Goal: Task Accomplishment & Management: Manage account settings

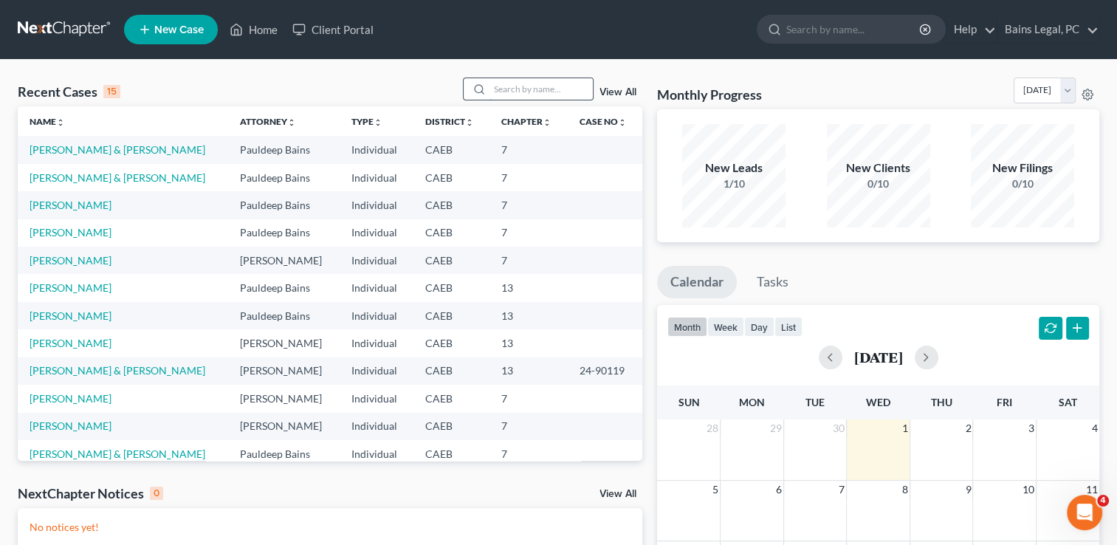
click at [536, 83] on input "search" at bounding box center [540, 88] width 103 height 21
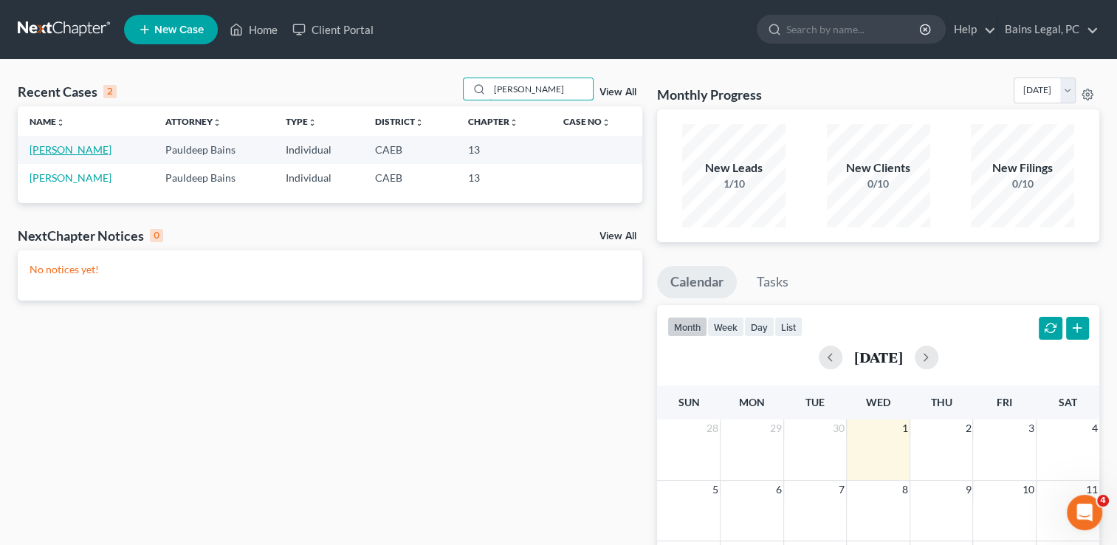
type input "[PERSON_NAME]"
click at [89, 149] on link "[PERSON_NAME]" at bounding box center [71, 149] width 82 height 13
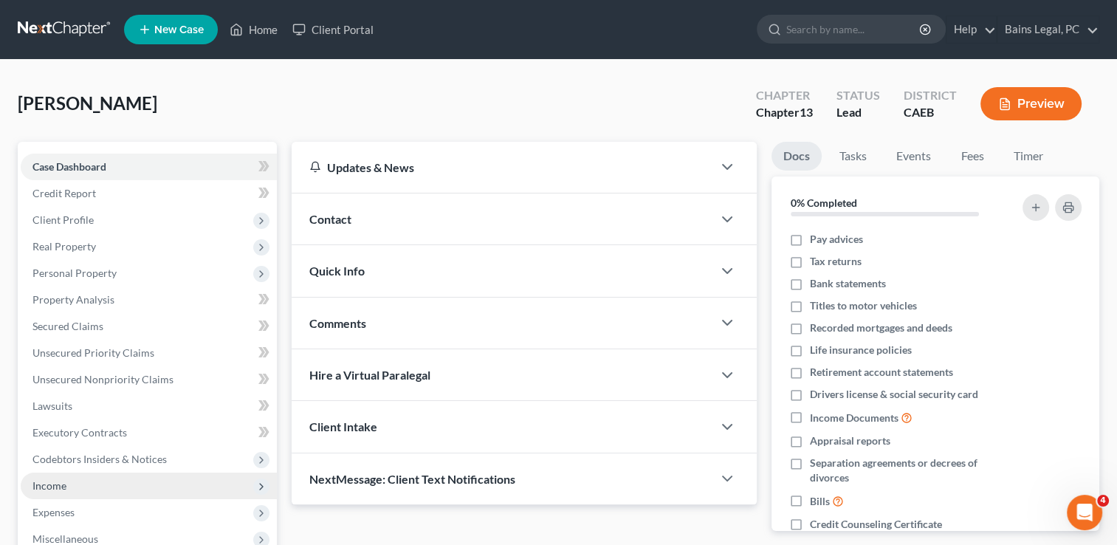
click at [104, 475] on span "Income" at bounding box center [149, 485] width 256 height 27
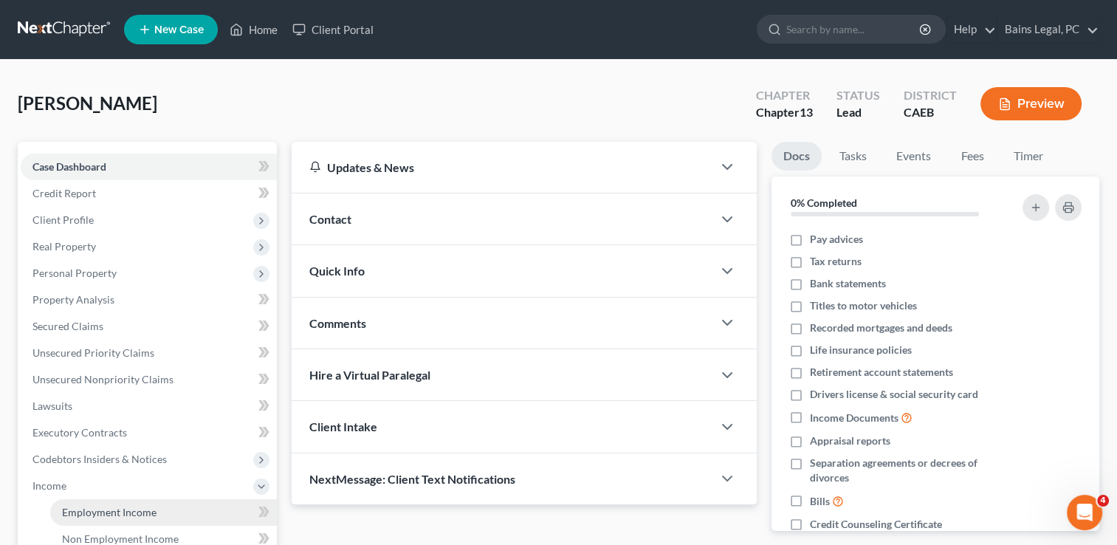
click at [89, 503] on link "Employment Income" at bounding box center [163, 512] width 227 height 27
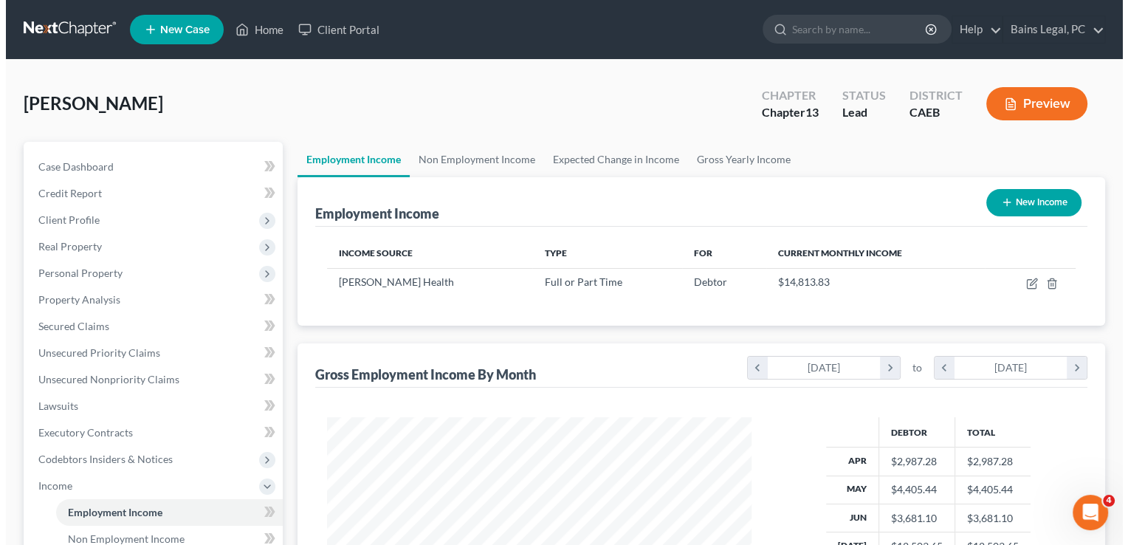
scroll to position [263, 454]
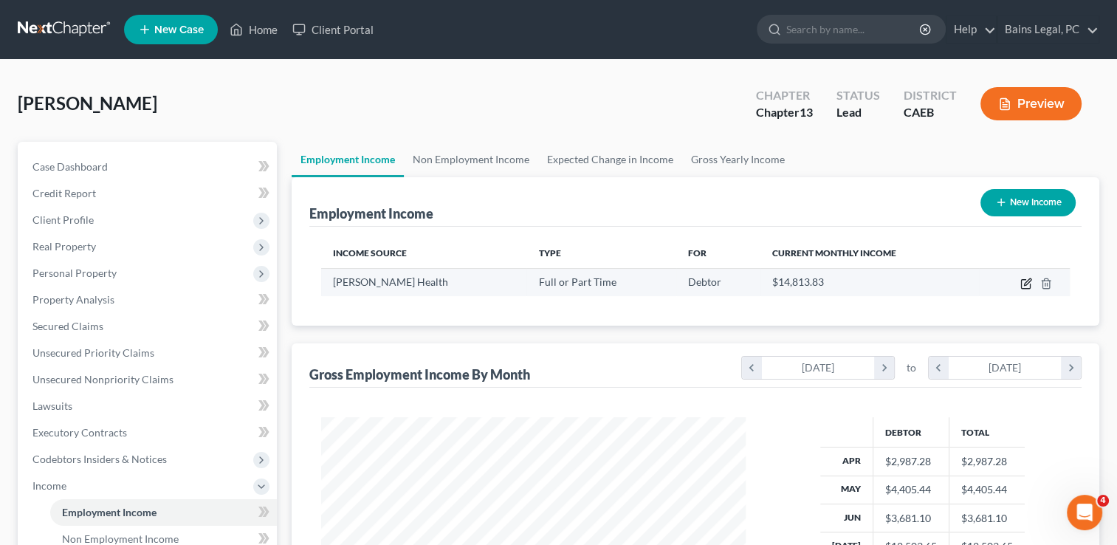
click at [1025, 282] on icon "button" at bounding box center [1026, 284] width 12 height 12
select select "0"
select select "4"
select select "2"
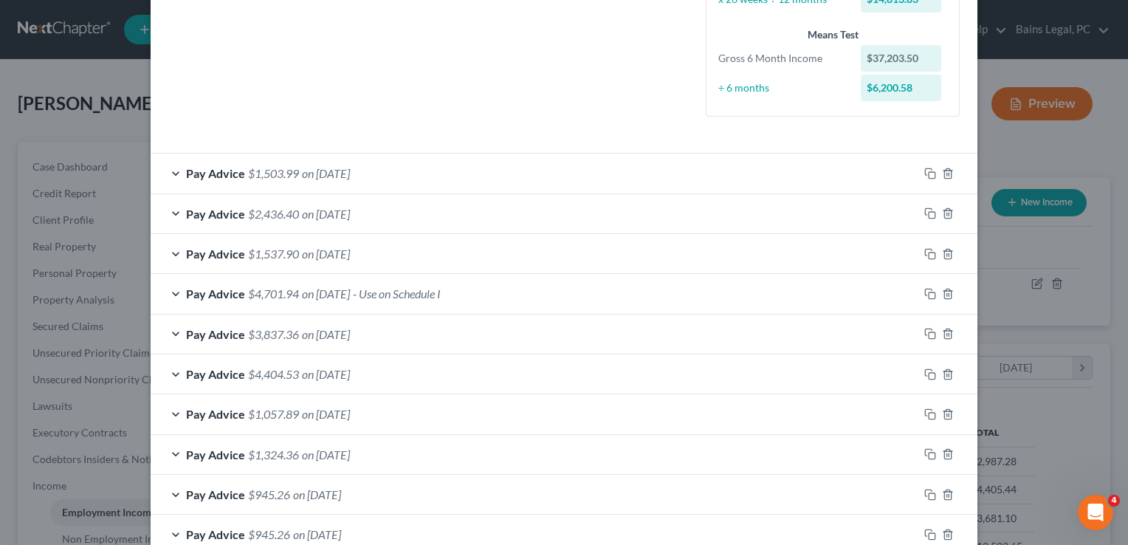
scroll to position [374, 0]
click at [441, 297] on span "- Use on Schedule I" at bounding box center [397, 294] width 88 height 14
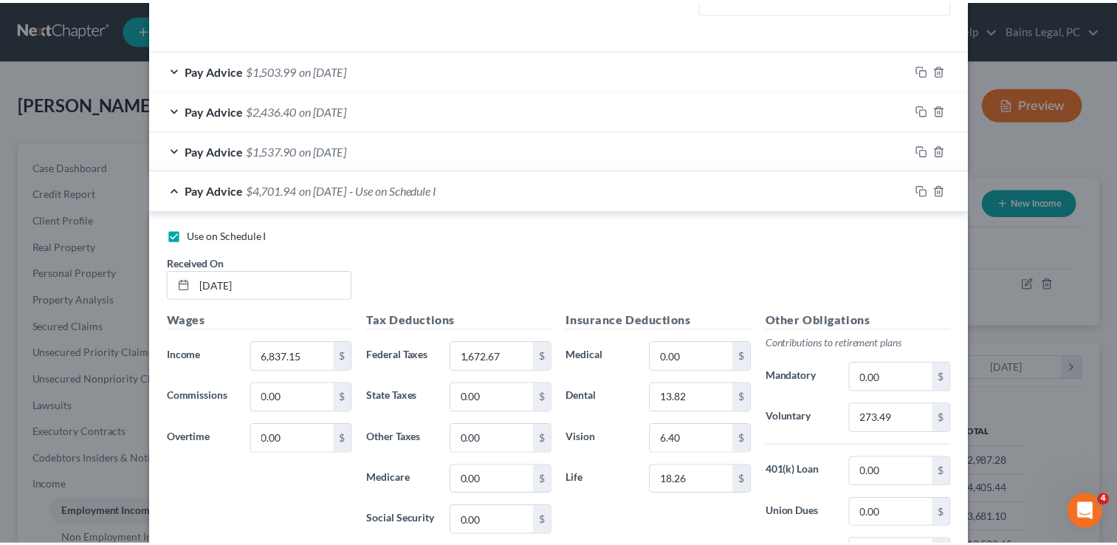
scroll to position [0, 0]
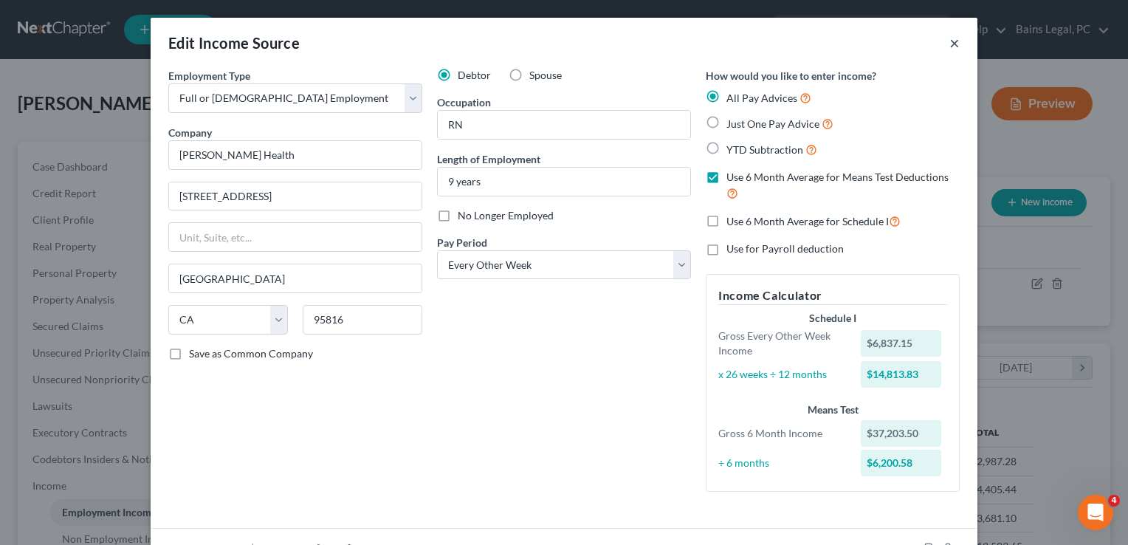
click at [949, 46] on button "×" at bounding box center [954, 43] width 10 height 18
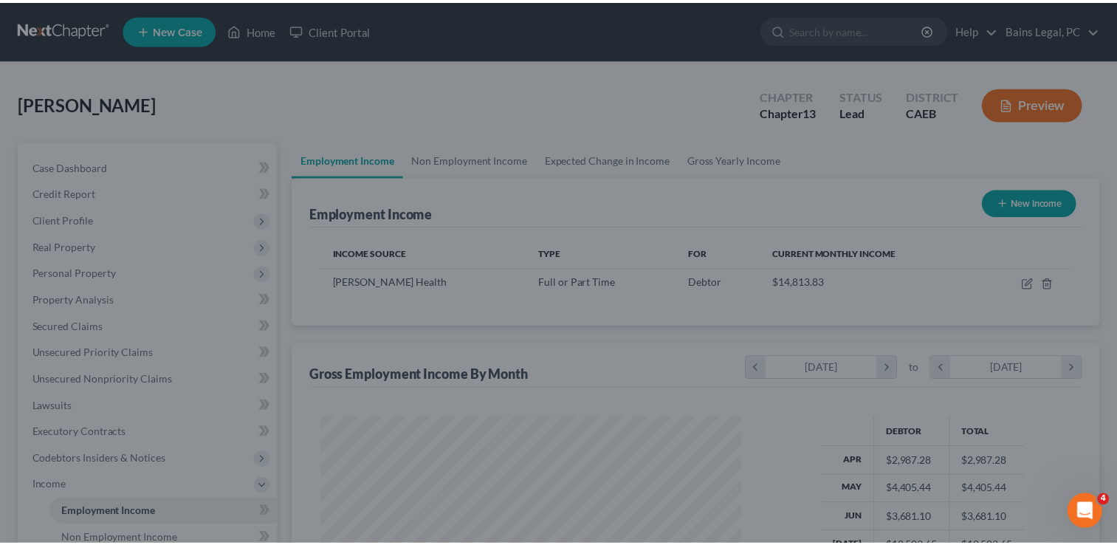
scroll to position [737846, 737656]
